Goal: Communication & Community: Answer question/provide support

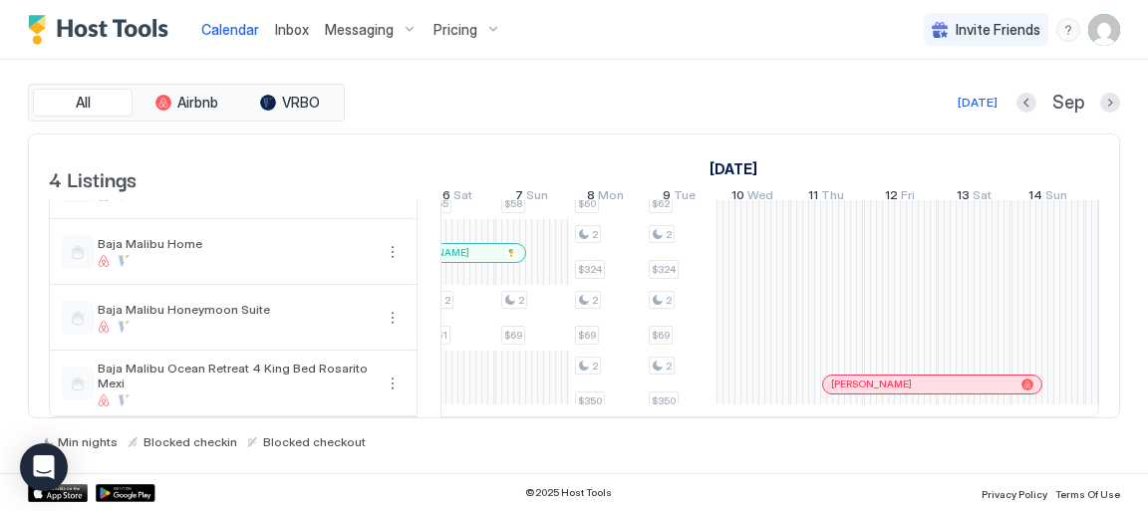
scroll to position [68, 0]
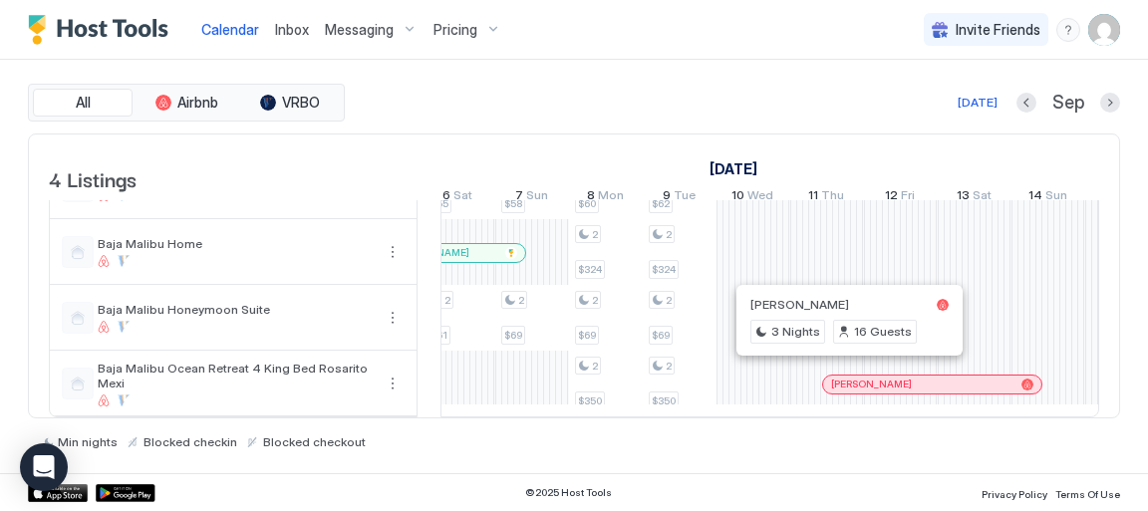
click at [844, 377] on div at bounding box center [845, 385] width 16 height 16
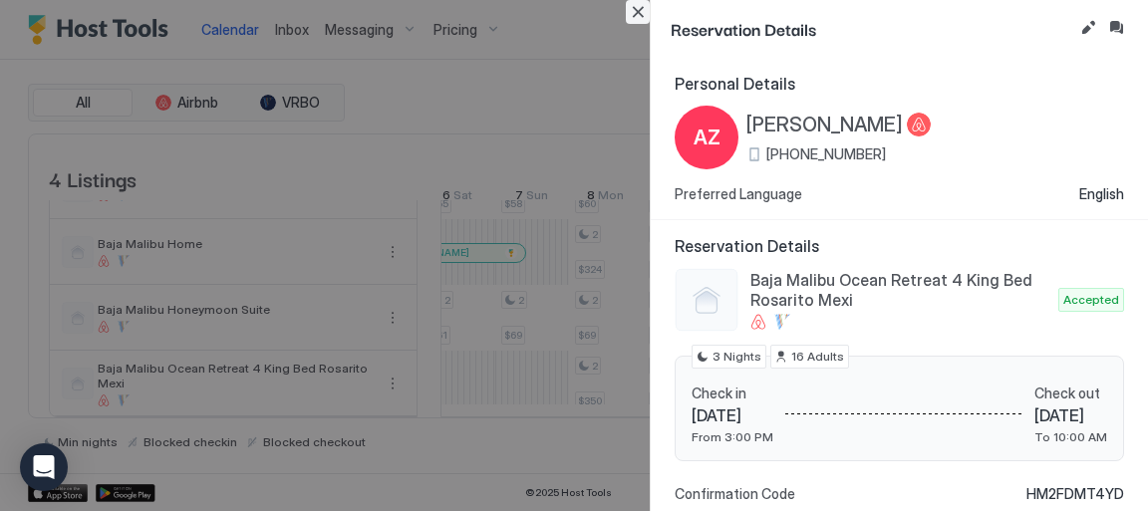
click at [634, 12] on button "Close" at bounding box center [638, 12] width 24 height 24
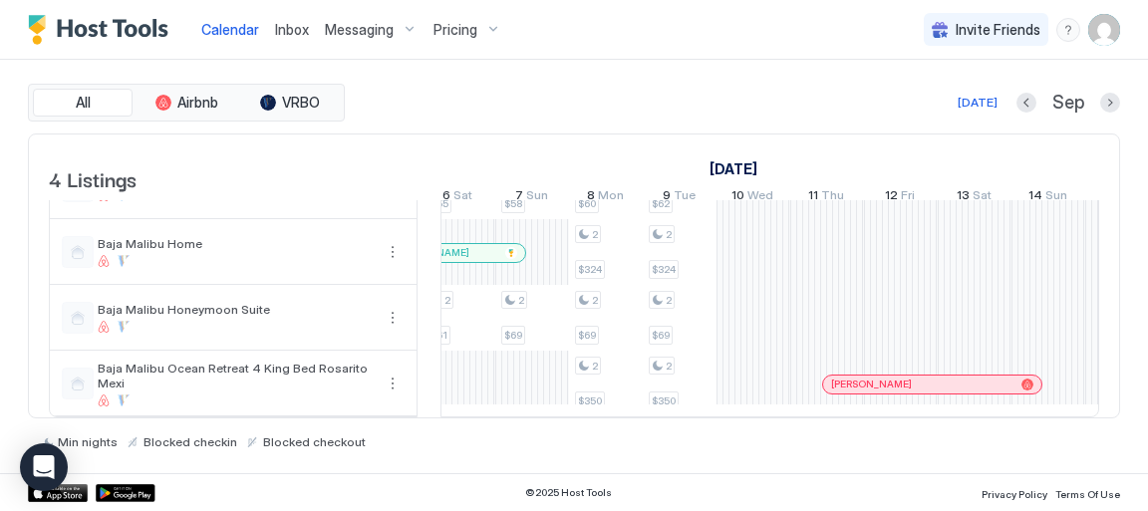
click at [296, 29] on span "Inbox" at bounding box center [292, 29] width 34 height 17
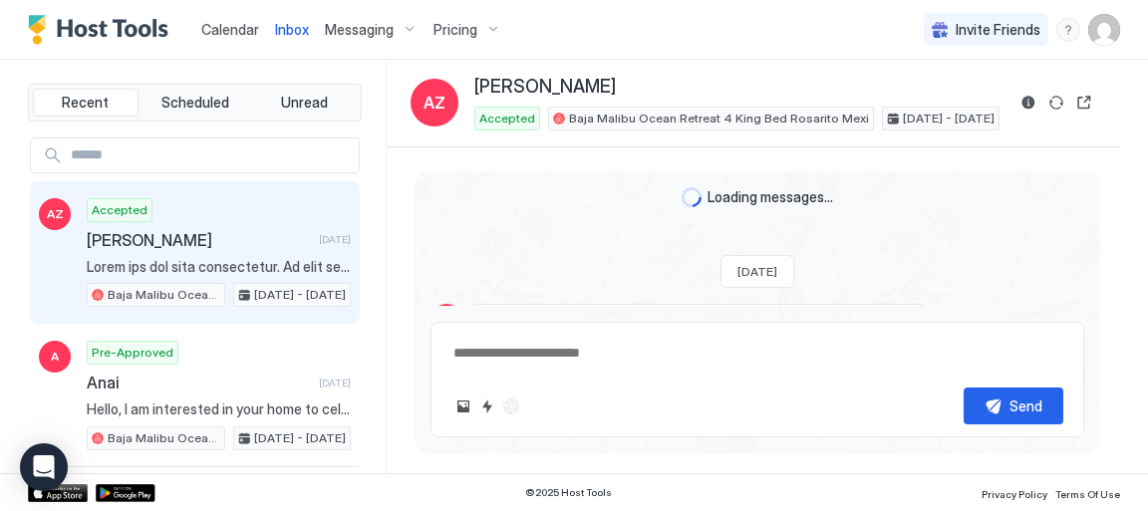
scroll to position [2230, 0]
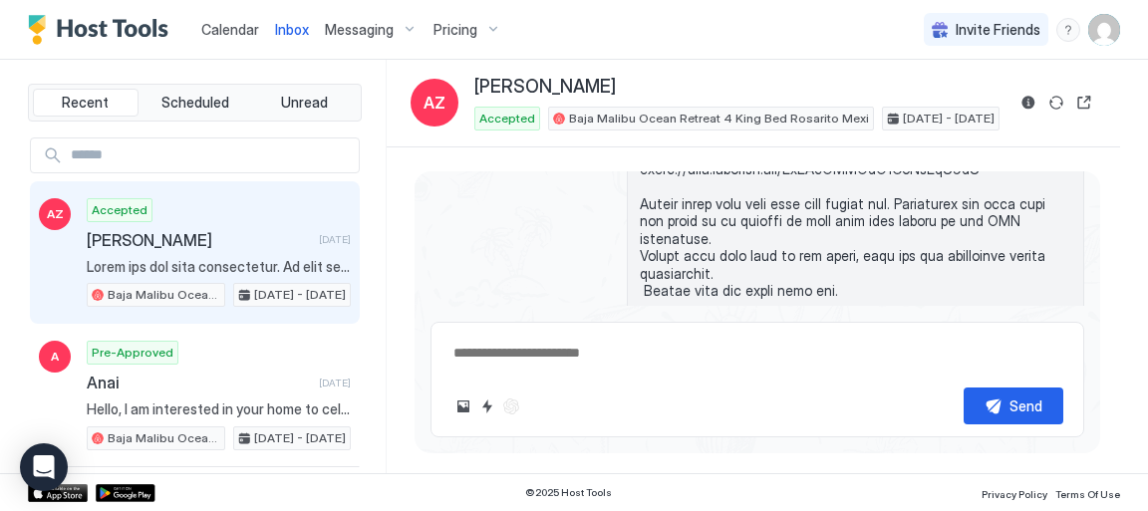
click at [524, 356] on textarea at bounding box center [757, 353] width 612 height 37
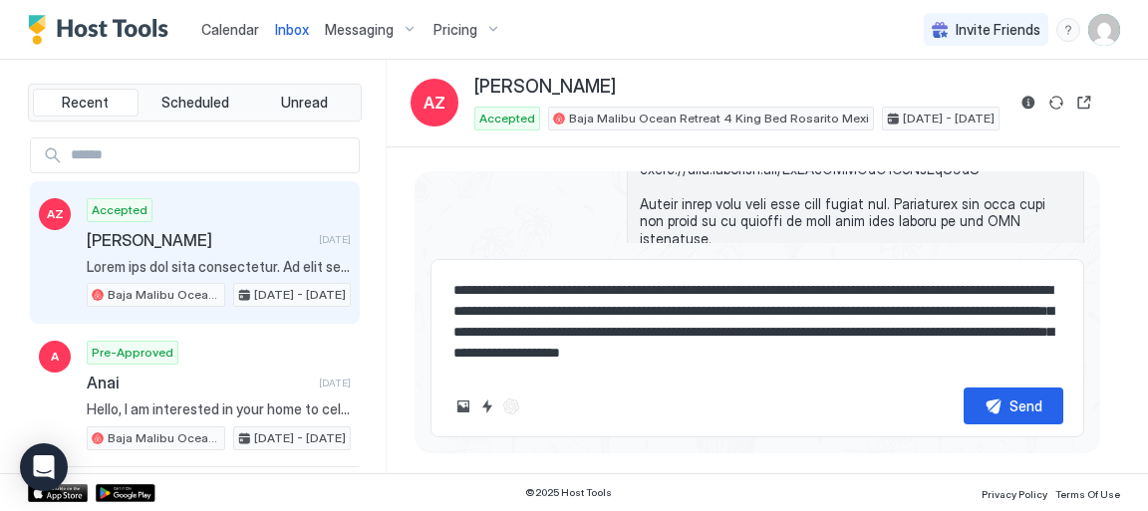
scroll to position [0, 0]
type textarea "**********"
click at [1038, 410] on div "Send" at bounding box center [1026, 406] width 33 height 21
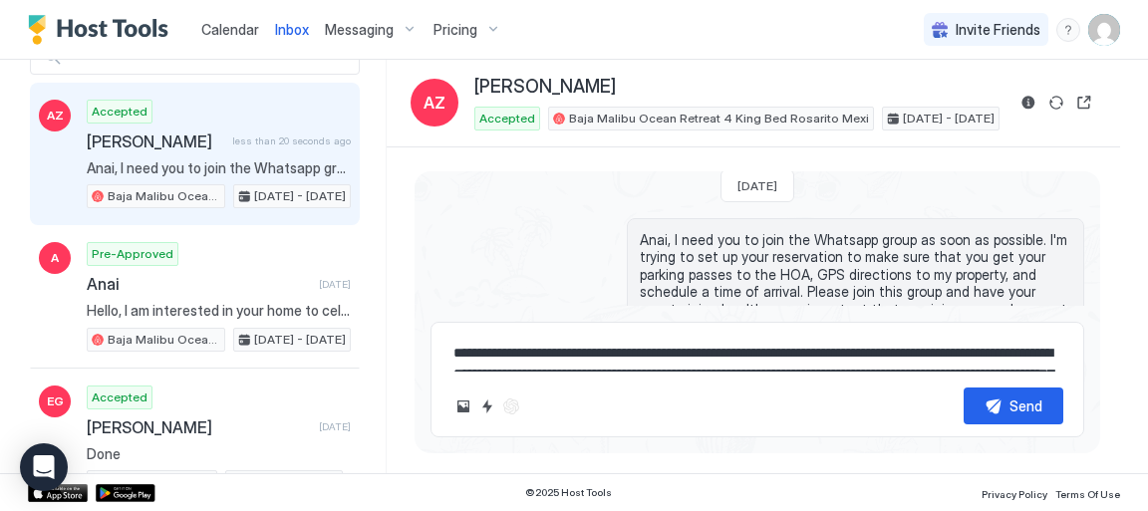
scroll to position [102, 0]
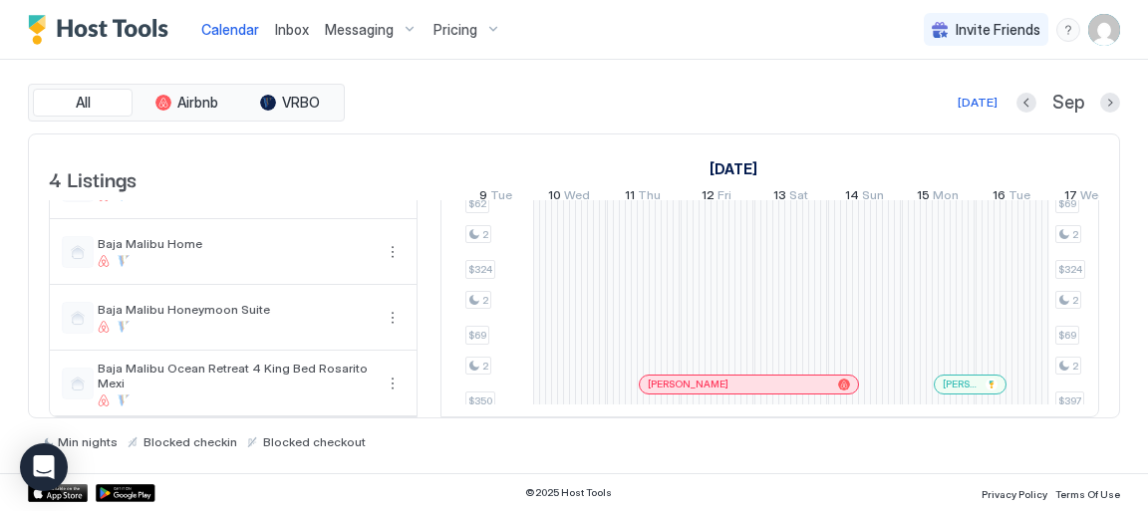
click at [298, 31] on span "Inbox" at bounding box center [292, 29] width 34 height 17
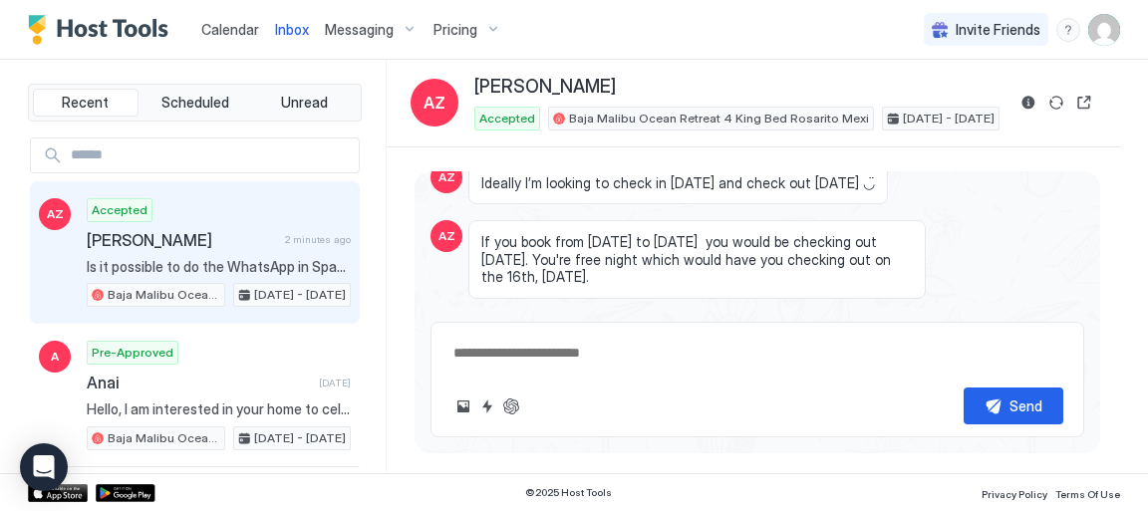
scroll to position [1001, 0]
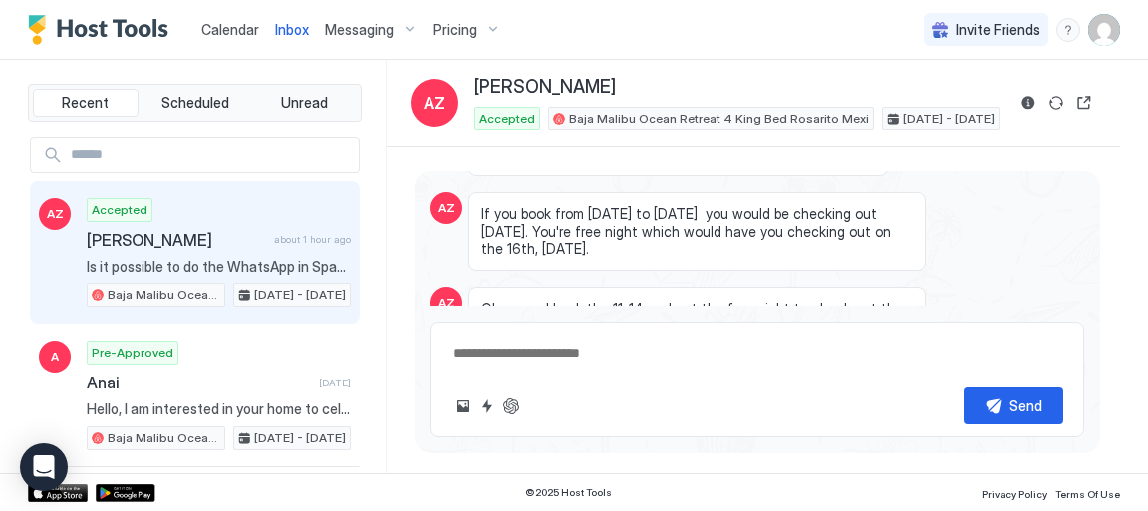
type textarea "*"
